Goal: Task Accomplishment & Management: Use online tool/utility

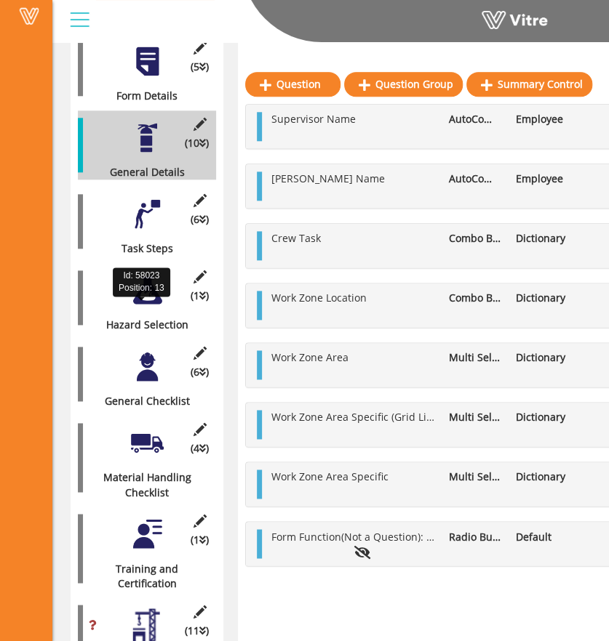
scroll to position [428, 0]
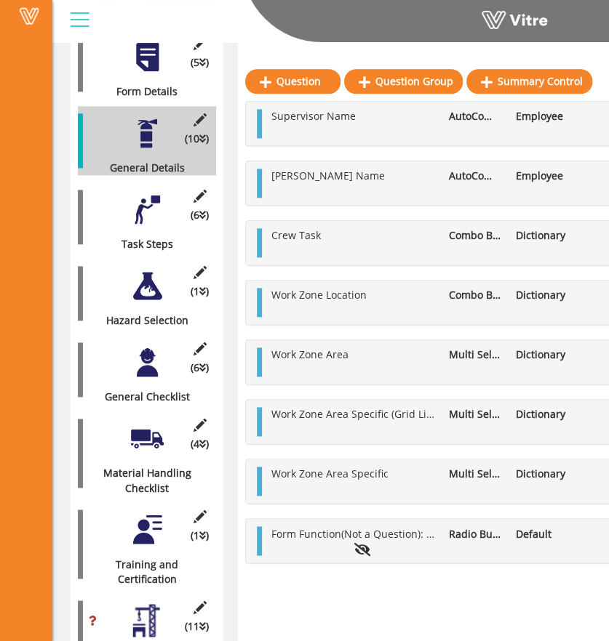
click at [143, 193] on div at bounding box center [147, 209] width 33 height 33
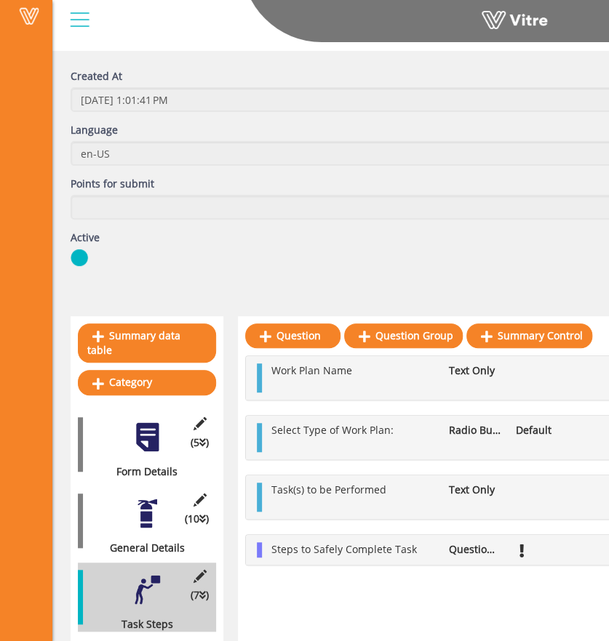
scroll to position [0, 0]
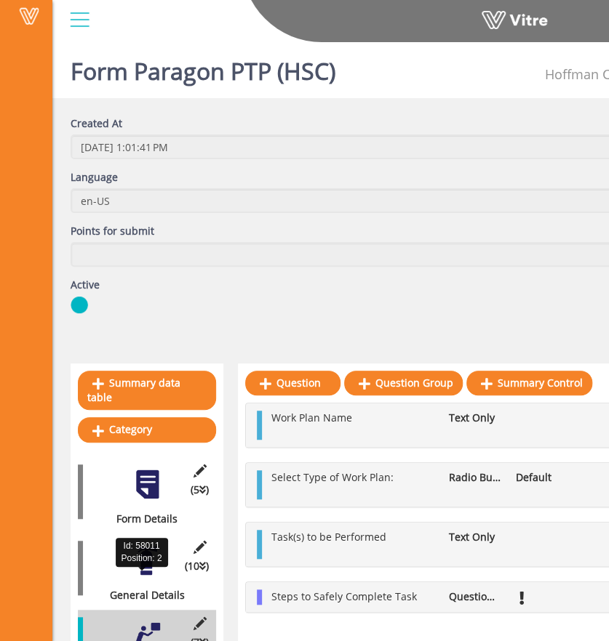
click at [151, 588] on div "General Details" at bounding box center [141, 595] width 127 height 15
click at [147, 554] on div at bounding box center [147, 561] width 33 height 33
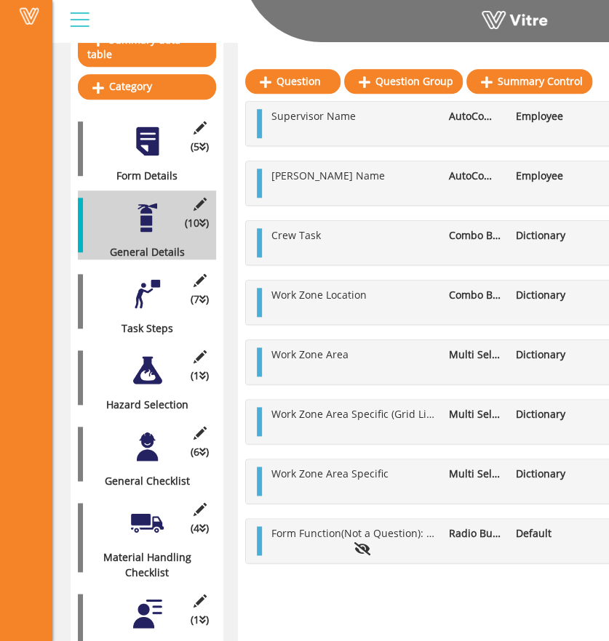
scroll to position [344, 0]
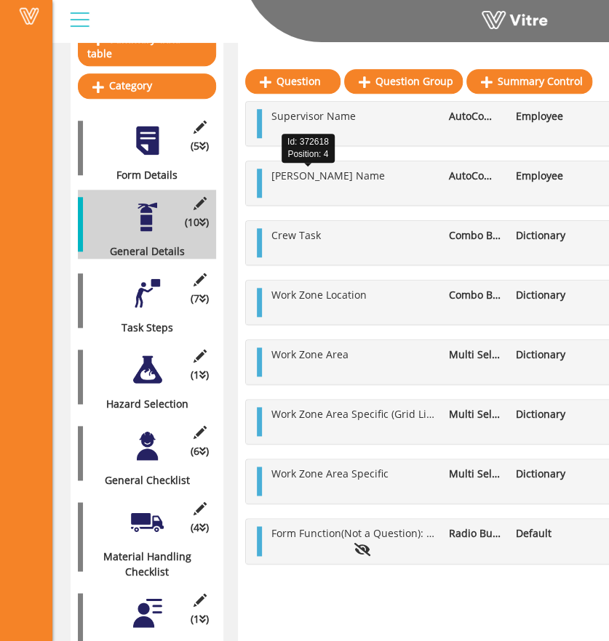
click at [319, 176] on span "[PERSON_NAME] Name" at bounding box center [327, 176] width 113 height 14
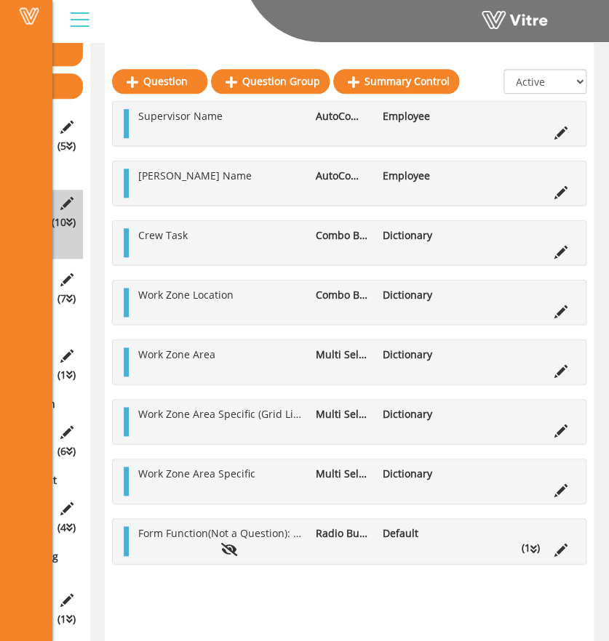
scroll to position [344, 136]
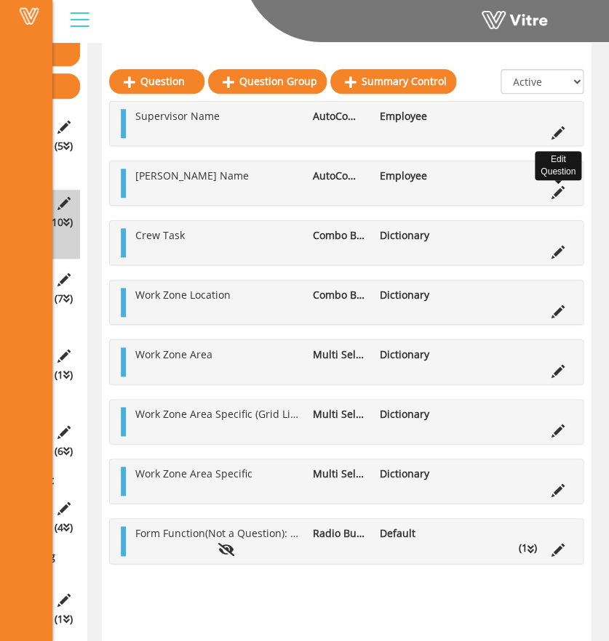
click at [559, 187] on icon at bounding box center [557, 192] width 13 height 13
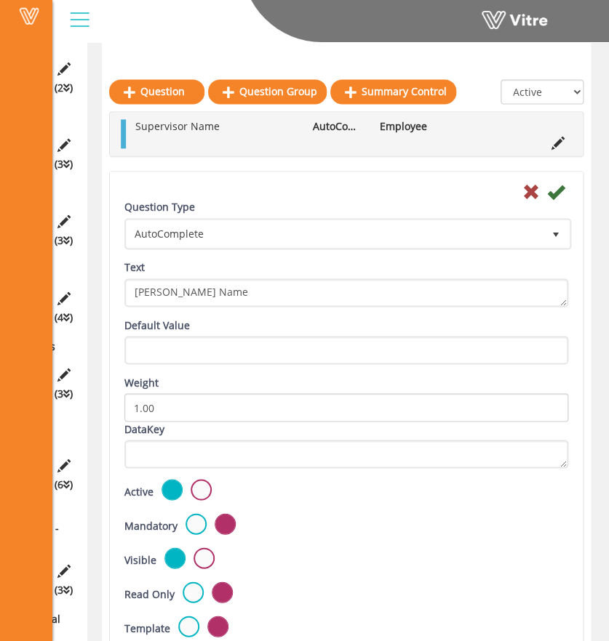
scroll to position [2389, 136]
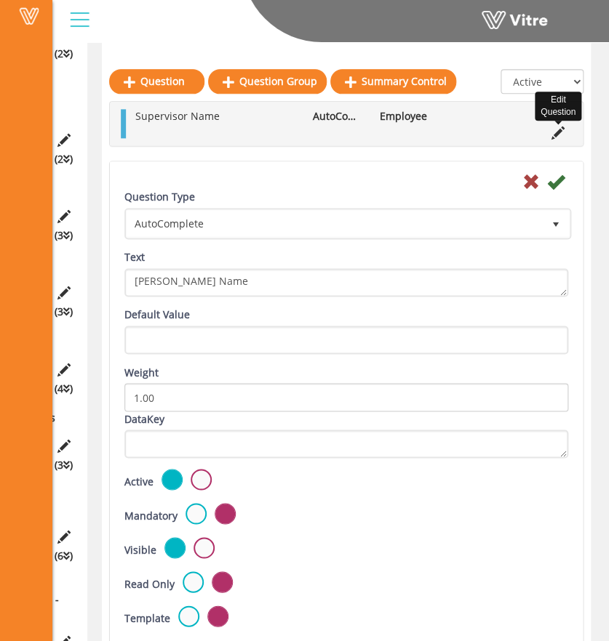
click at [561, 132] on icon at bounding box center [557, 133] width 13 height 13
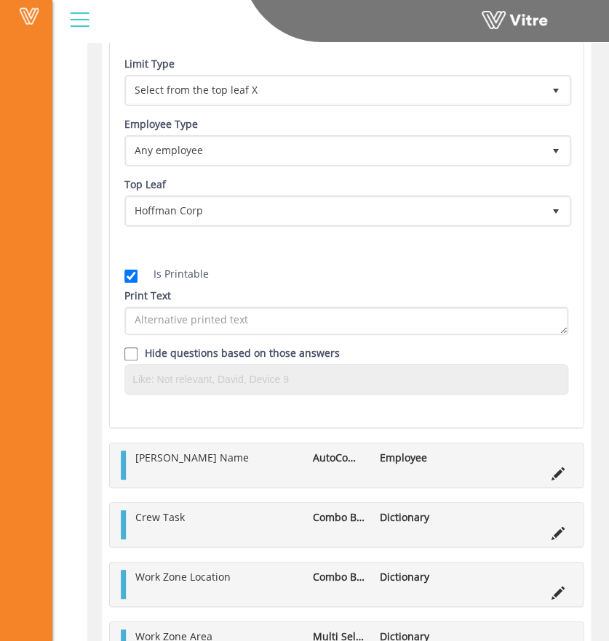
scroll to position [3561, 136]
click at [557, 459] on ul "[PERSON_NAME] Name AutoComplete Employee" at bounding box center [350, 464] width 444 height 29
click at [556, 468] on icon at bounding box center [557, 473] width 13 height 13
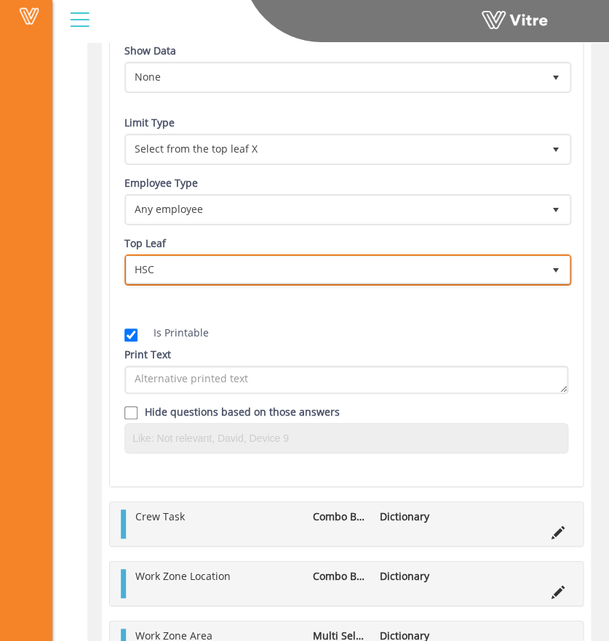
click at [315, 257] on span "HSC" at bounding box center [335, 270] width 416 height 26
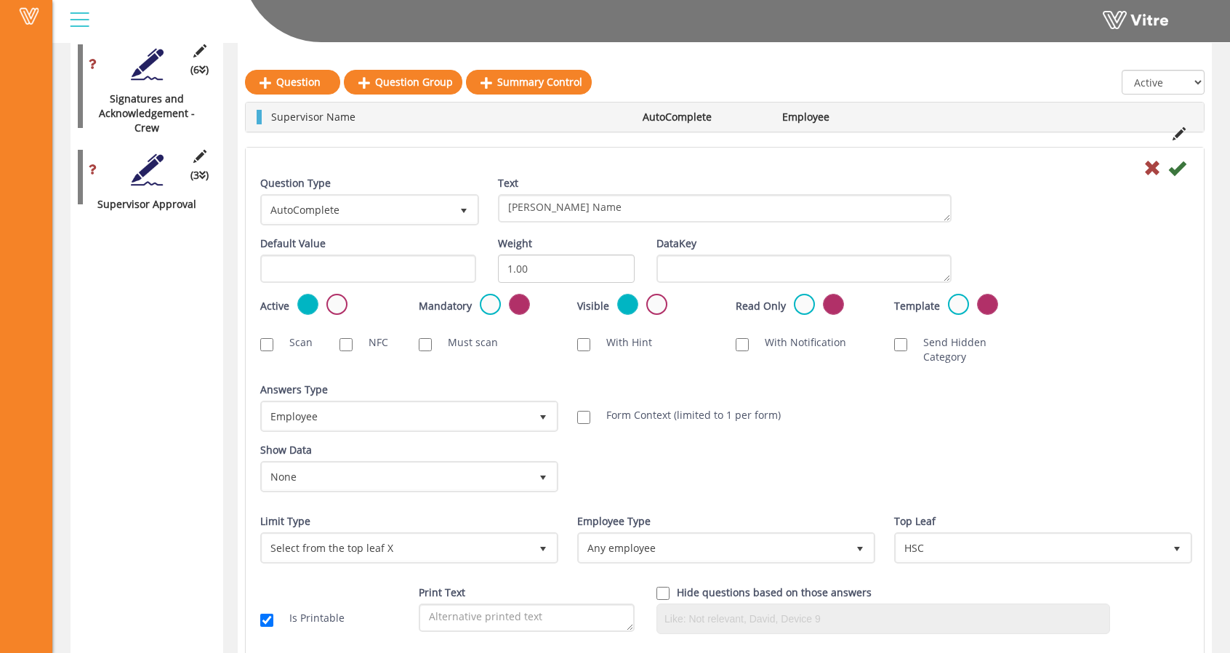
scroll to position [2694, 0]
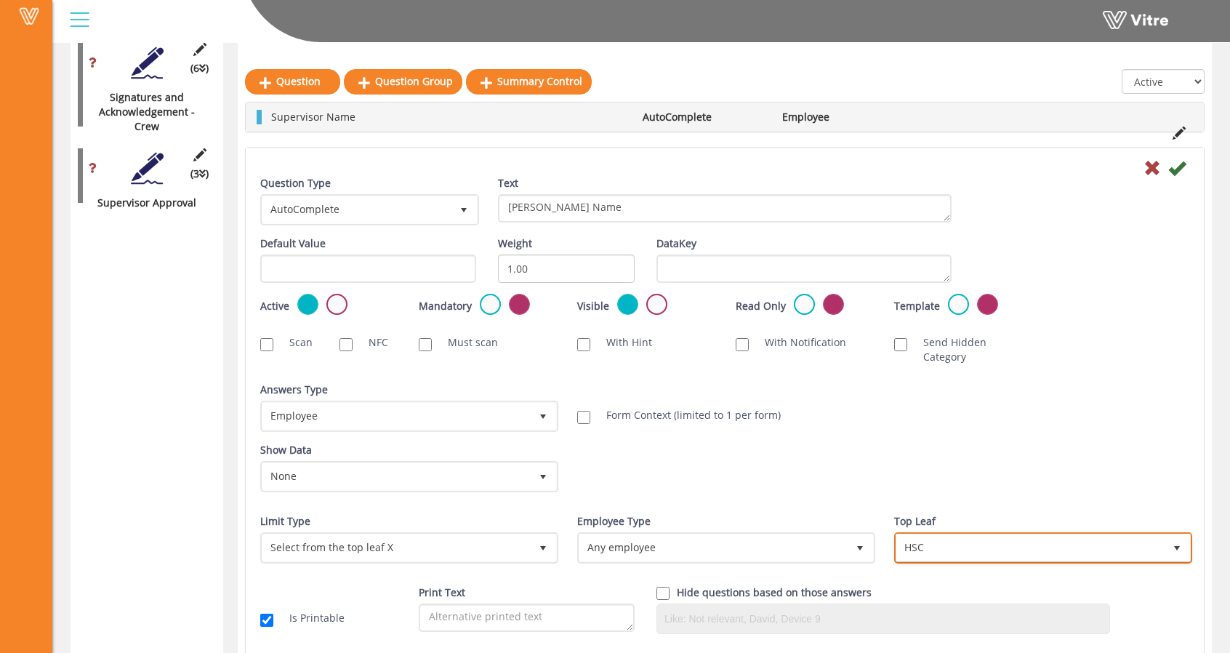
click at [607, 535] on span "HSC" at bounding box center [1031, 548] width 268 height 26
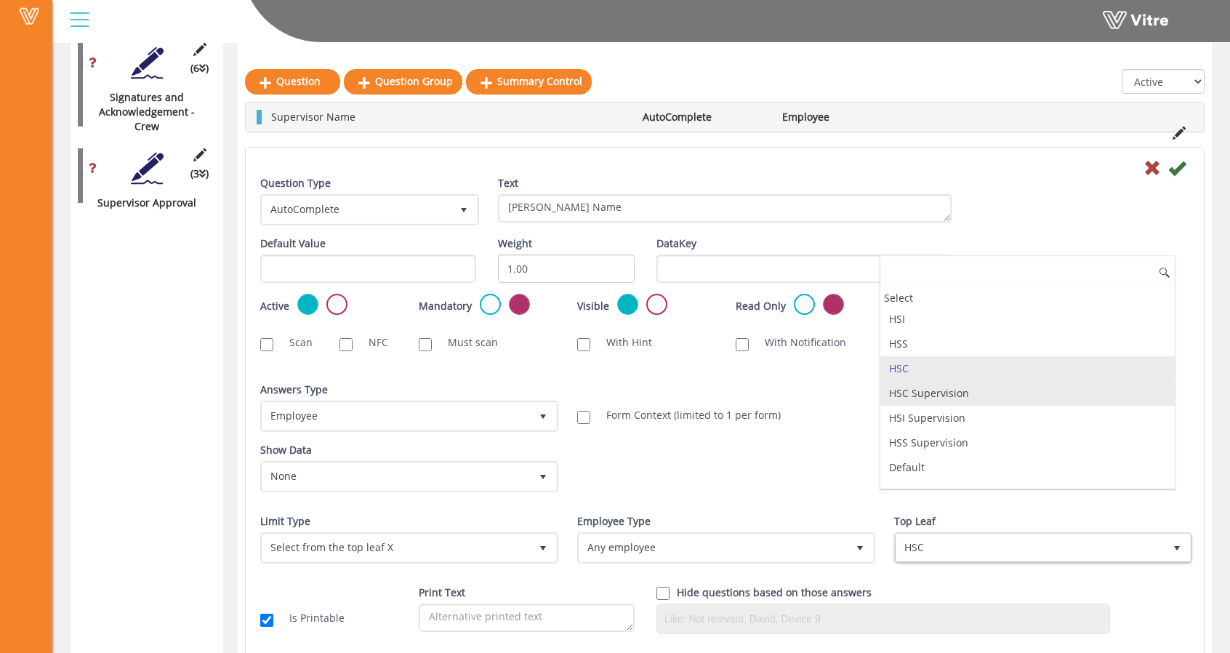
click at [607, 391] on li "HSC Supervision" at bounding box center [1028, 393] width 295 height 25
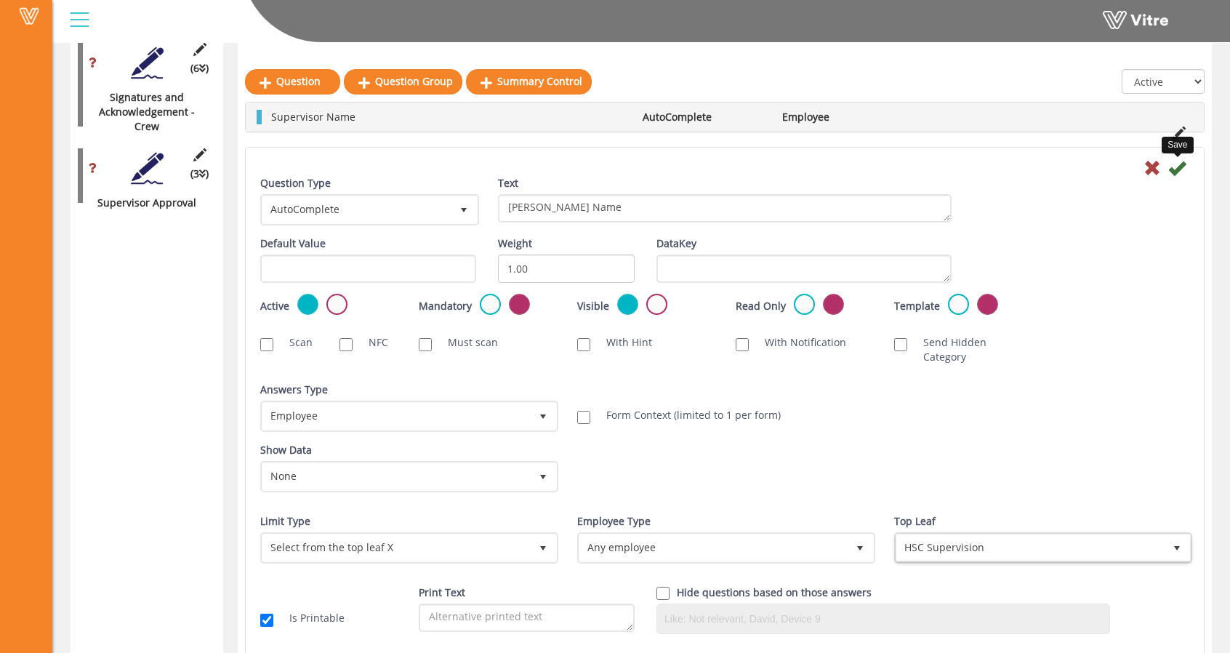
click at [607, 169] on icon at bounding box center [1177, 167] width 17 height 17
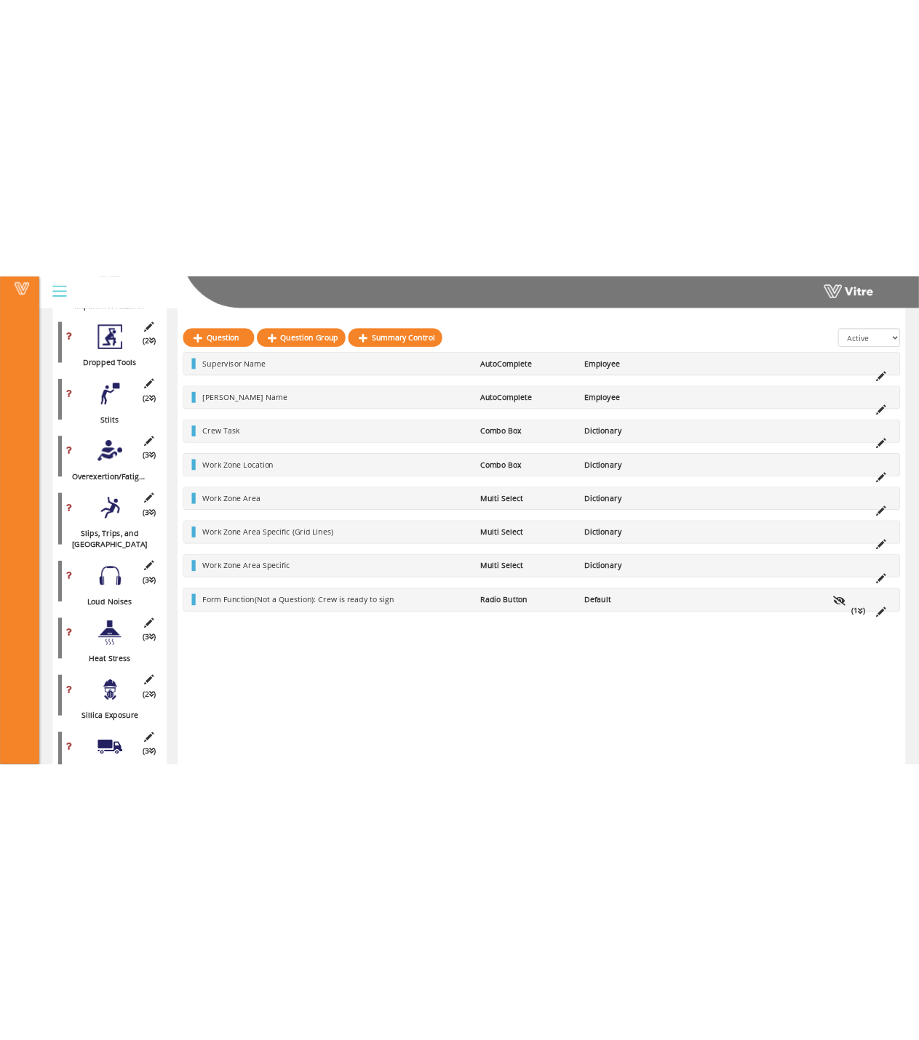
scroll to position [1473, 0]
